Goal: Task Accomplishment & Management: Use online tool/utility

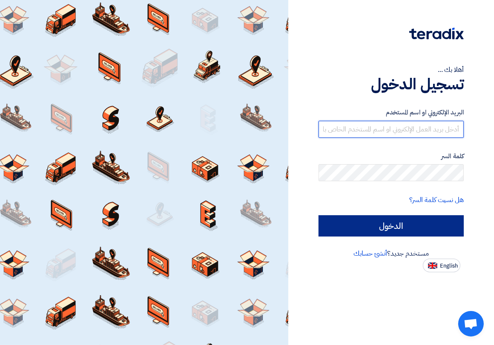
type input "[EMAIL_ADDRESS][DOMAIN_NAME]"
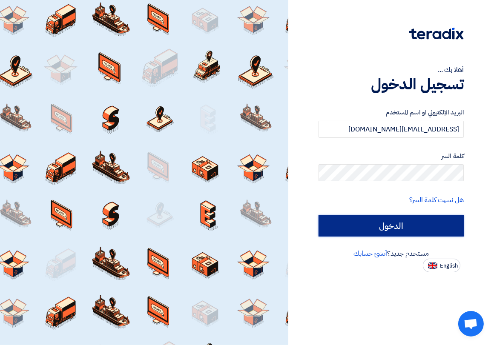
click at [400, 222] on input "الدخول" at bounding box center [391, 226] width 145 height 21
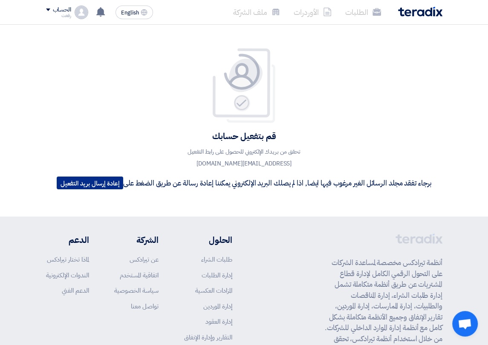
click at [98, 181] on button "إعادة إرسال بريد التفعيل" at bounding box center [90, 183] width 66 height 13
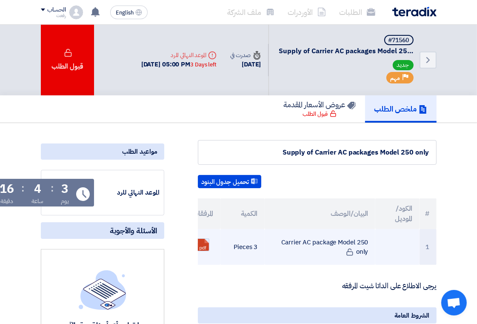
click at [203, 242] on link at bounding box center [231, 264] width 68 height 51
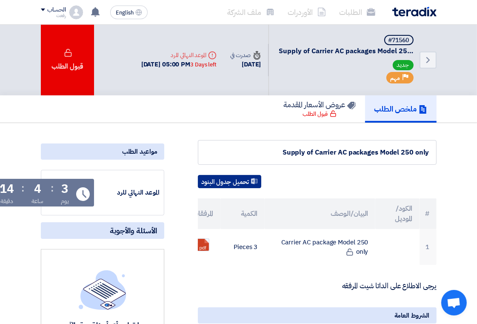
click at [236, 180] on button "تحميل جدول البنود" at bounding box center [229, 182] width 63 height 14
click at [385, 108] on h5 "ملخص الطلب" at bounding box center [401, 109] width 53 height 10
click at [127, 148] on div "مواعيد الطلب" at bounding box center [103, 152] width 124 height 16
click at [146, 152] on div "مواعيد الطلب" at bounding box center [103, 152] width 124 height 16
click at [392, 109] on h5 "ملخص الطلب" at bounding box center [401, 109] width 53 height 10
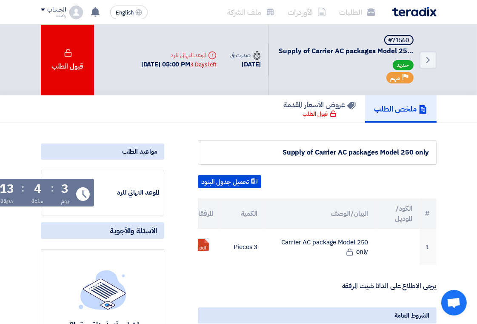
click at [392, 109] on h5 "ملخص الطلب" at bounding box center [401, 109] width 53 height 10
click at [419, 107] on icon at bounding box center [423, 109] width 9 height 9
click at [423, 59] on icon "Back" at bounding box center [428, 60] width 10 height 10
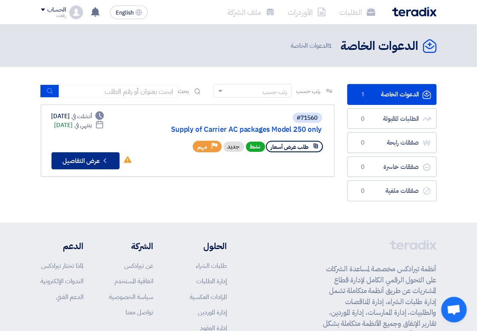
click at [110, 161] on button "Check details عرض التفاصيل" at bounding box center [86, 160] width 68 height 17
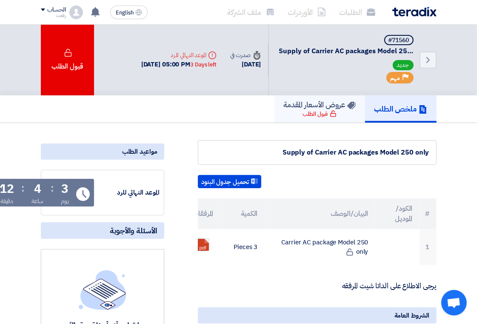
click at [322, 106] on h5 "عروض الأسعار المقدمة" at bounding box center [320, 105] width 72 height 10
click at [317, 109] on h5 "عروض الأسعار المقدمة" at bounding box center [320, 105] width 72 height 10
click at [317, 106] on h5 "عروض الأسعار المقدمة" at bounding box center [320, 105] width 72 height 10
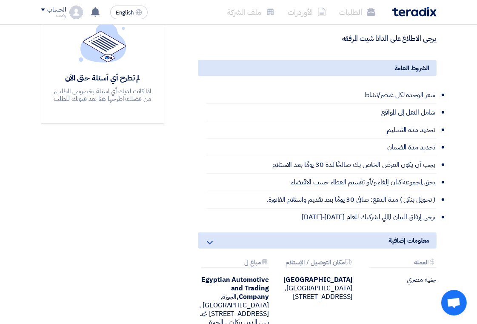
scroll to position [127, 0]
